Goal: Download file/media

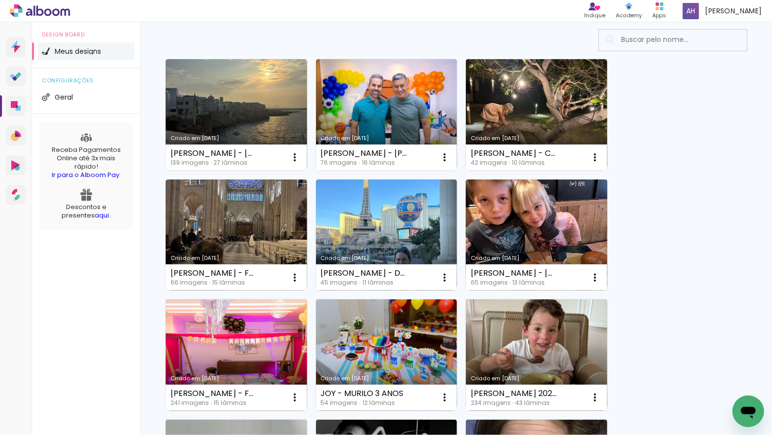
scroll to position [72, 0]
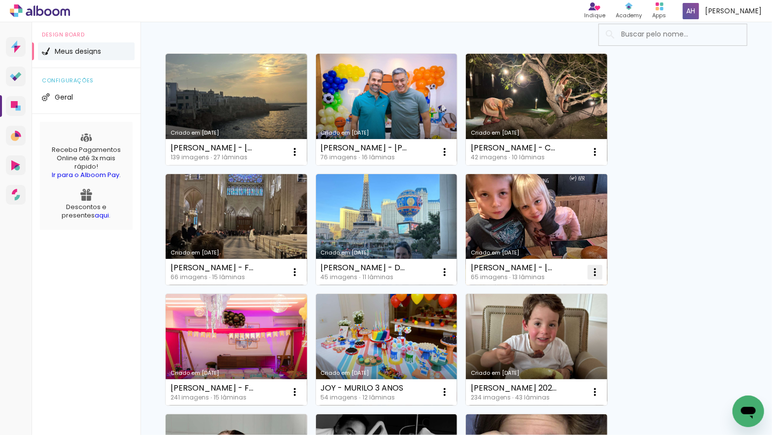
click at [301, 158] on iron-icon at bounding box center [295, 152] width 12 height 12
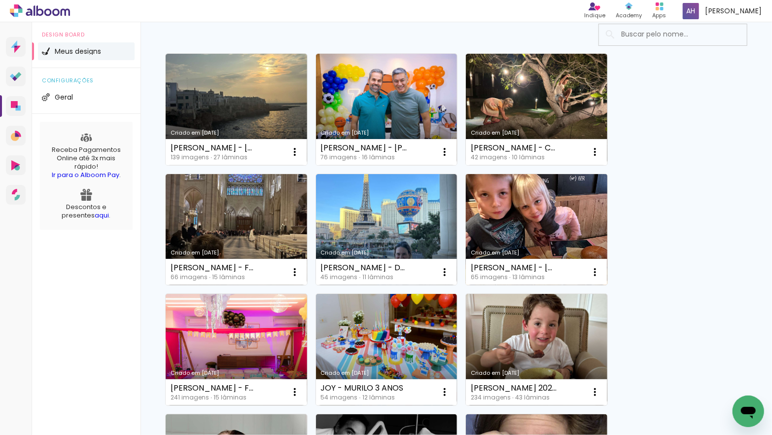
click at [523, 235] on link "Criado em [DATE]" at bounding box center [537, 229] width 142 height 111
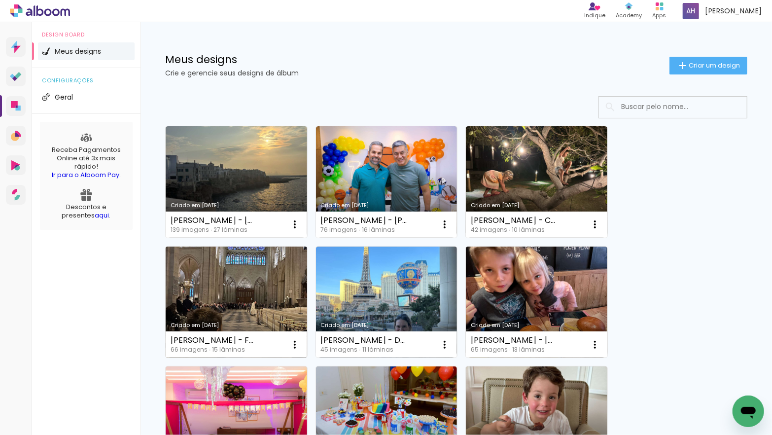
click at [262, 308] on link "Criado em [DATE]" at bounding box center [237, 302] width 142 height 111
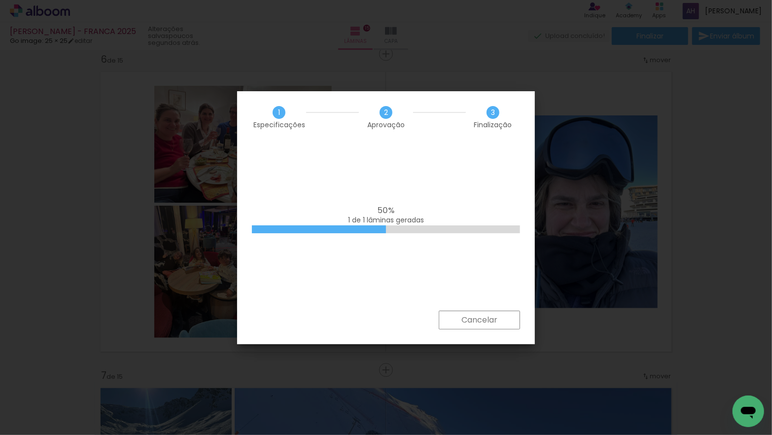
scroll to position [0, 872]
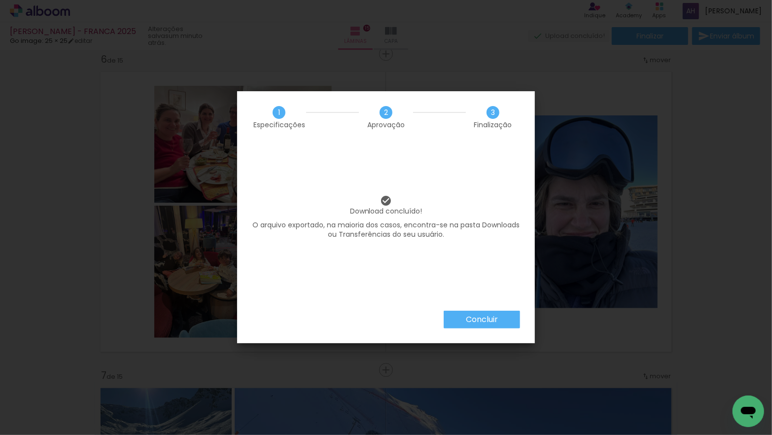
click at [0, 0] on slot "Concluir" at bounding box center [0, 0] width 0 height 0
